Goal: Task Accomplishment & Management: Manage account settings

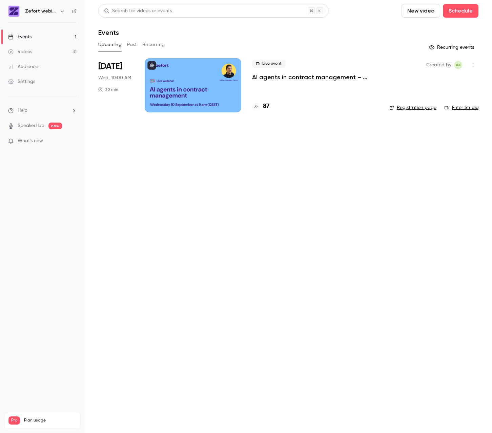
click at [19, 111] on span "Help" at bounding box center [23, 110] width 10 height 7
click at [99, 119] on link "Help center" at bounding box center [125, 124] width 74 height 18
click at [476, 108] on link "Enter Studio" at bounding box center [461, 107] width 34 height 7
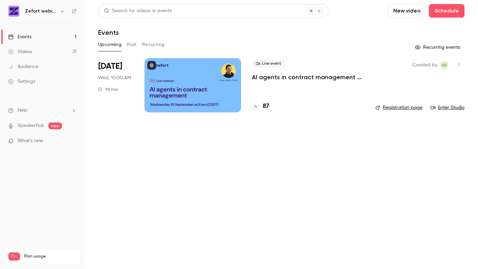
click at [32, 36] on link "Events 1" at bounding box center [42, 36] width 85 height 15
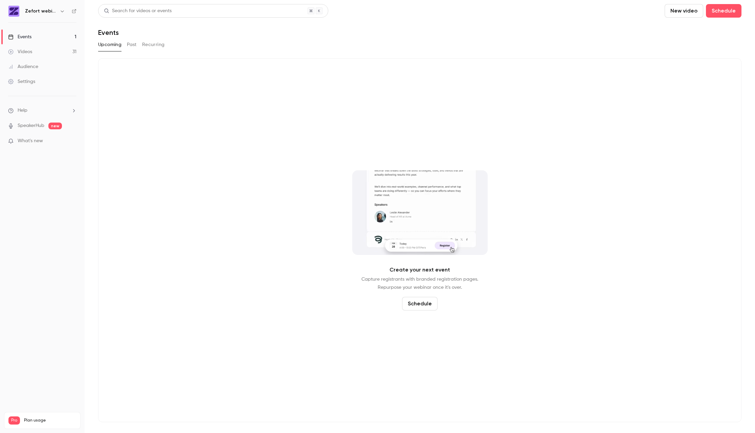
click at [25, 37] on div "Events" at bounding box center [19, 37] width 23 height 7
click at [36, 52] on link "Videos 31" at bounding box center [42, 51] width 85 height 15
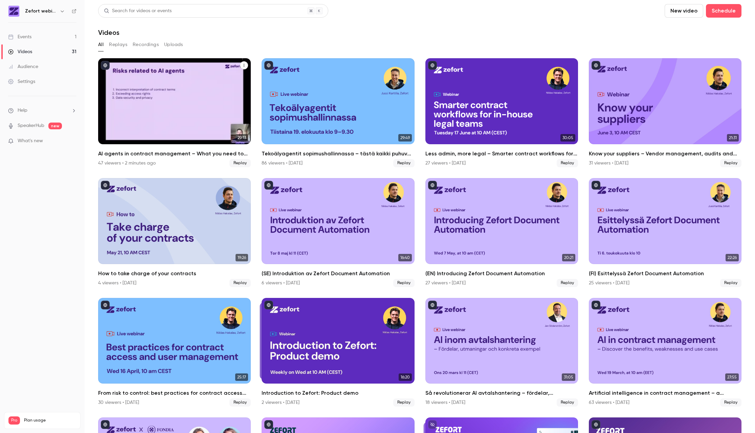
click at [183, 76] on div "AI agents in contract management – What you need to know right now" at bounding box center [174, 101] width 153 height 86
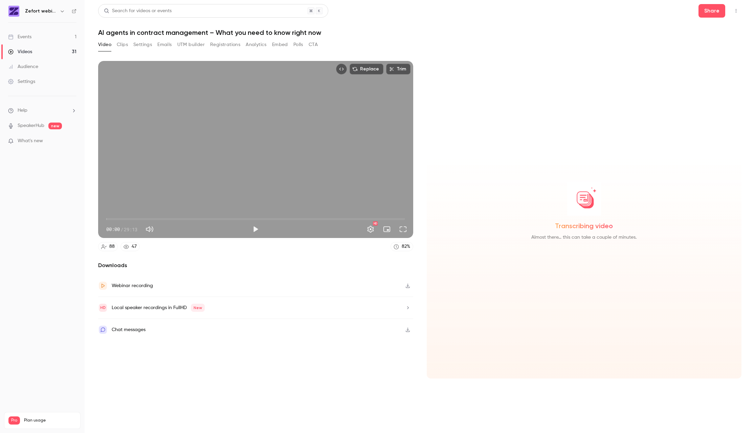
click at [168, 46] on button "Emails" at bounding box center [164, 44] width 14 height 11
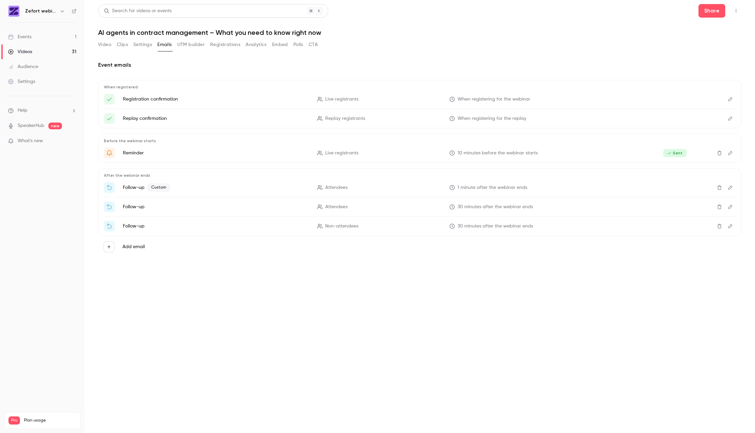
click at [491, 188] on icon "Edit" at bounding box center [730, 187] width 5 height 5
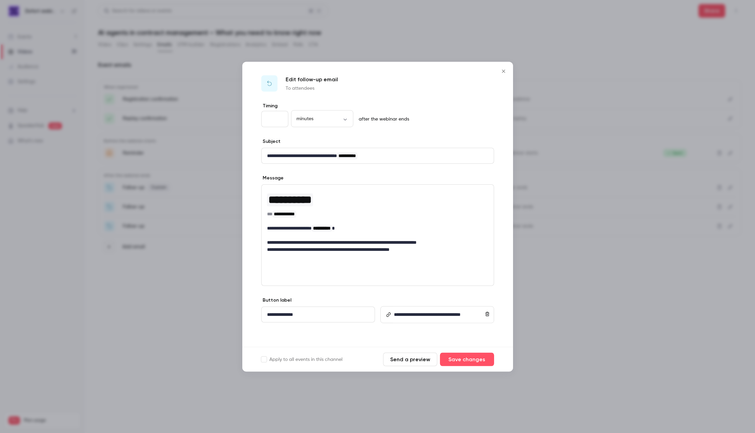
click at [491, 71] on icon "Close" at bounding box center [504, 70] width 8 height 5
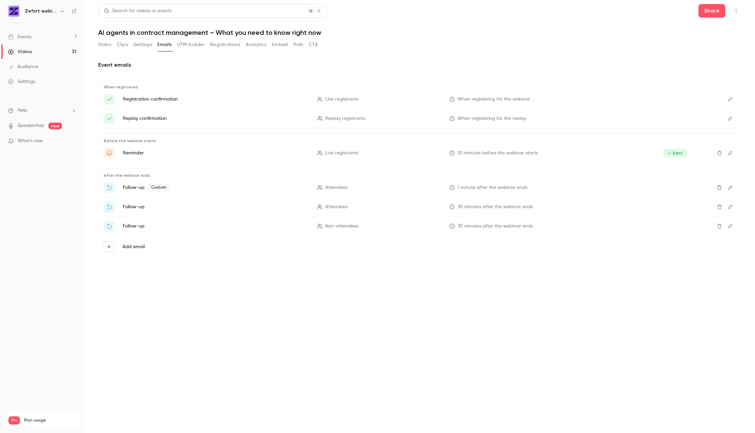
click at [491, 207] on icon "Edit" at bounding box center [730, 207] width 5 height 5
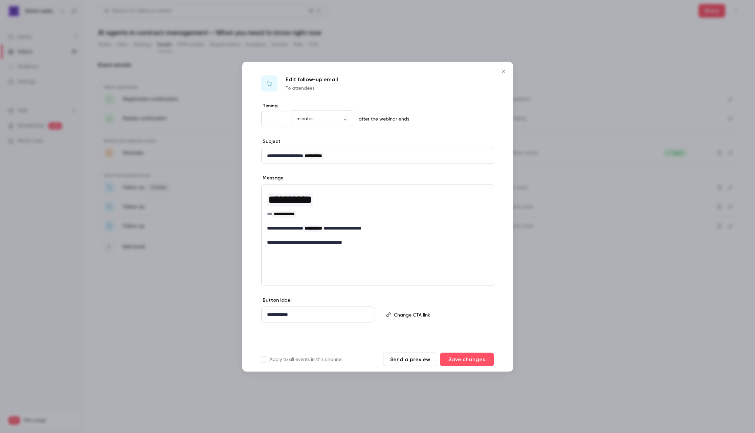
click at [285, 315] on p "**********" at bounding box center [318, 314] width 102 height 7
click at [474, 360] on button "Save changes" at bounding box center [467, 359] width 54 height 14
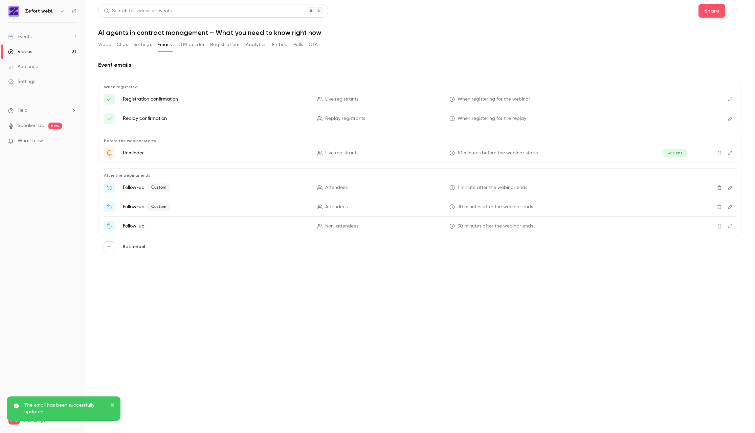
click at [491, 228] on icon "Edit" at bounding box center [730, 226] width 5 height 5
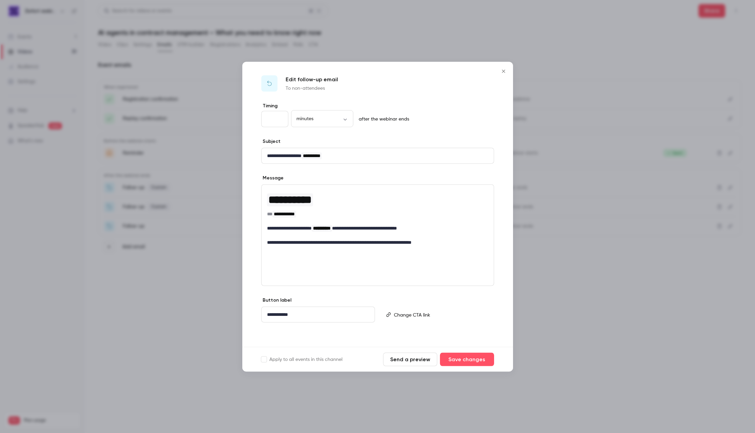
click at [284, 314] on p "**********" at bounding box center [318, 314] width 102 height 7
click at [466, 362] on button "Save changes" at bounding box center [467, 359] width 54 height 14
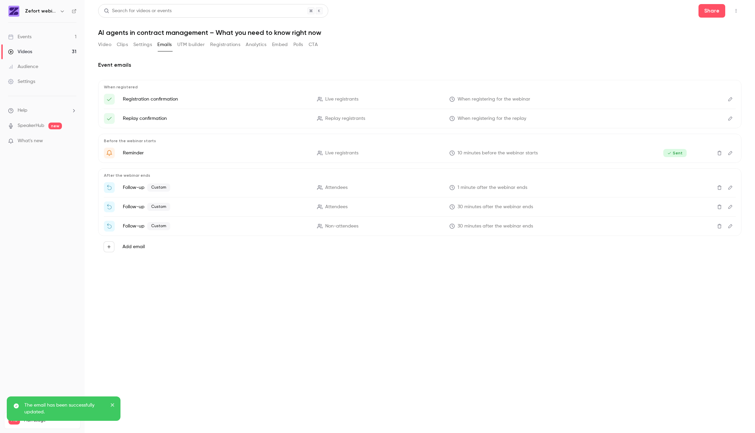
click at [413, 358] on section "Video Clips Settings Emails UTM builder Registrations Analytics Embed Polls CTA…" at bounding box center [420, 234] width 644 height 390
click at [28, 37] on div "Events" at bounding box center [19, 37] width 23 height 7
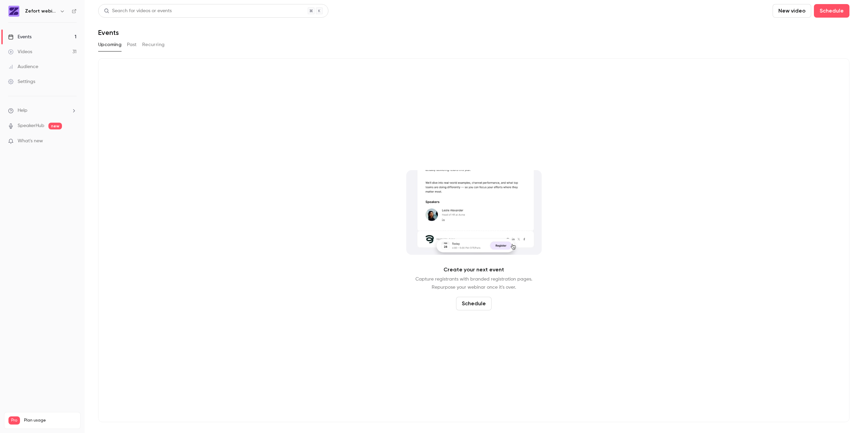
click at [25, 36] on div "Events" at bounding box center [19, 37] width 23 height 7
click at [24, 49] on div "Videos" at bounding box center [20, 51] width 24 height 7
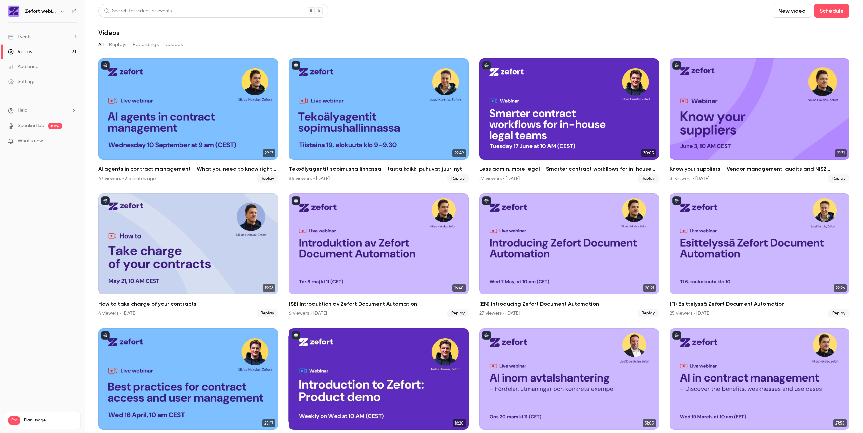
click at [26, 36] on div "Events" at bounding box center [19, 37] width 23 height 7
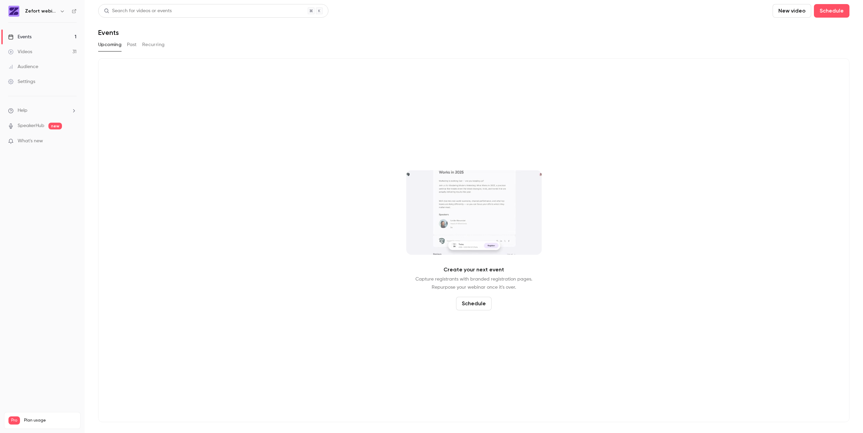
click at [134, 46] on button "Past" at bounding box center [132, 44] width 10 height 11
